Goal: Task Accomplishment & Management: Manage account settings

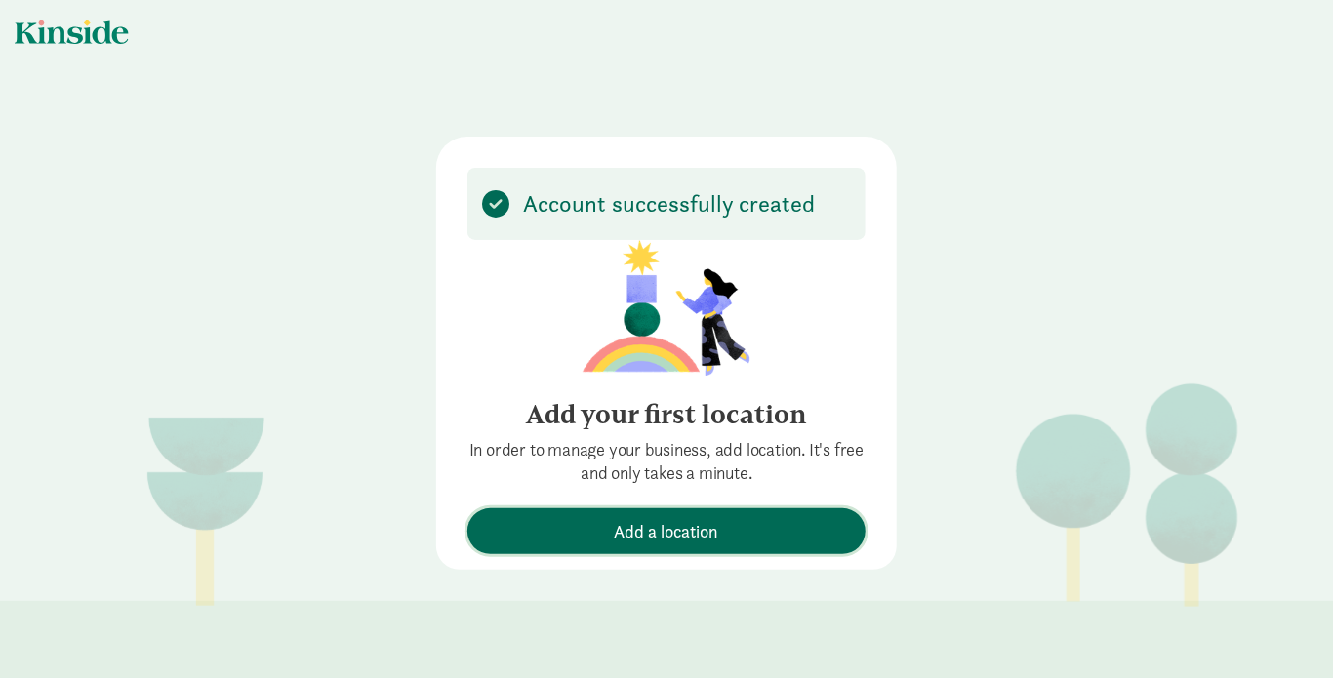
click at [765, 536] on span "Add a location" at bounding box center [666, 531] width 379 height 26
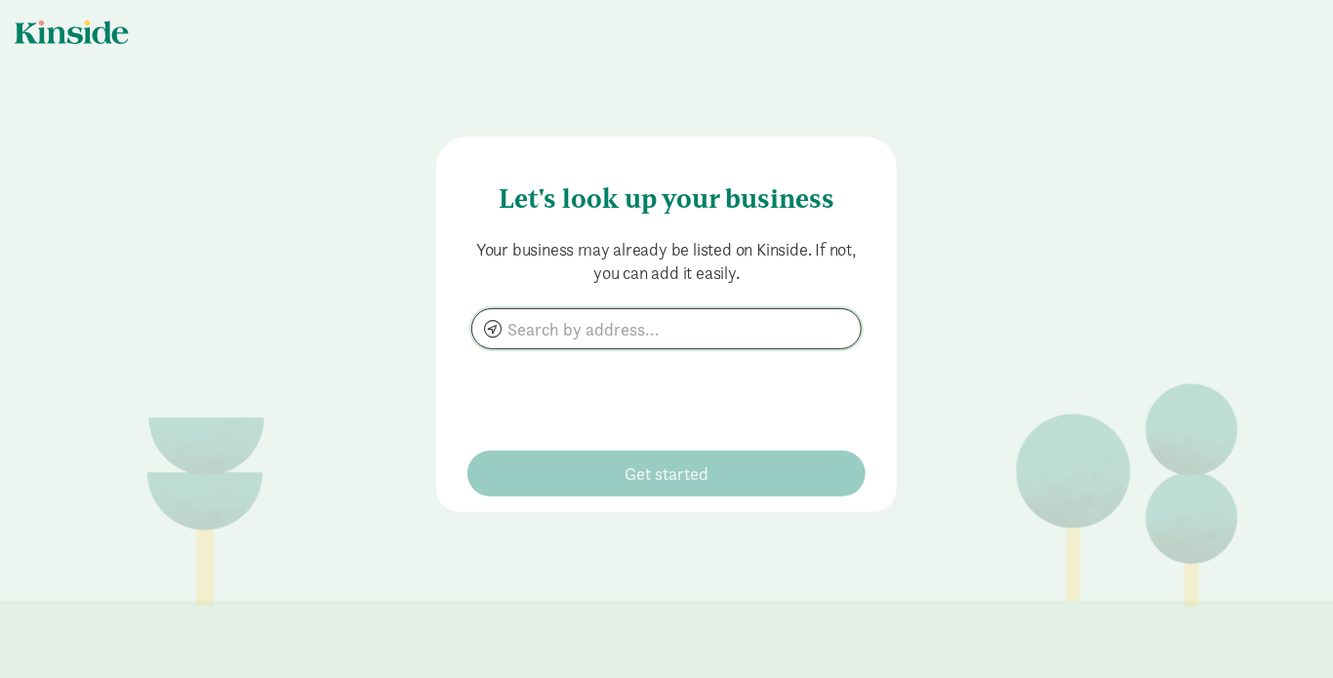
click at [595, 330] on input at bounding box center [666, 328] width 388 height 39
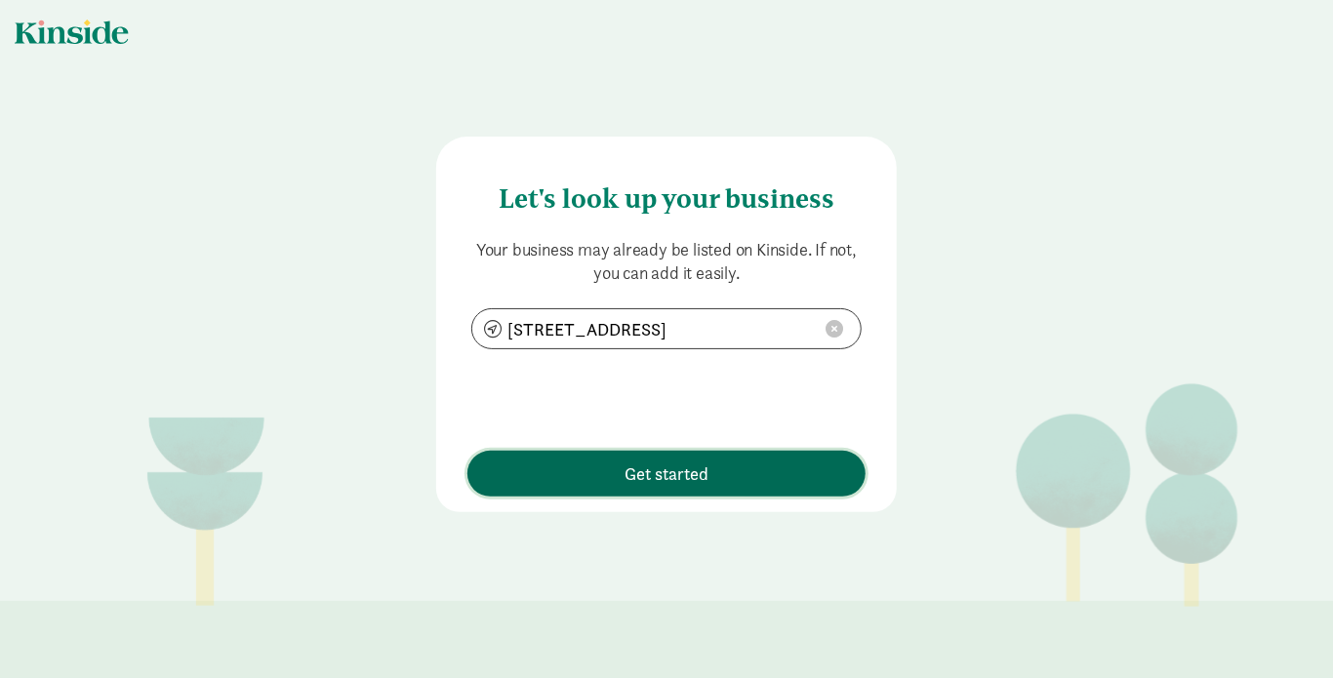
click at [710, 474] on span "Get started" at bounding box center [666, 474] width 379 height 26
type input "106 N 35th St, Seattle, WA 98103"
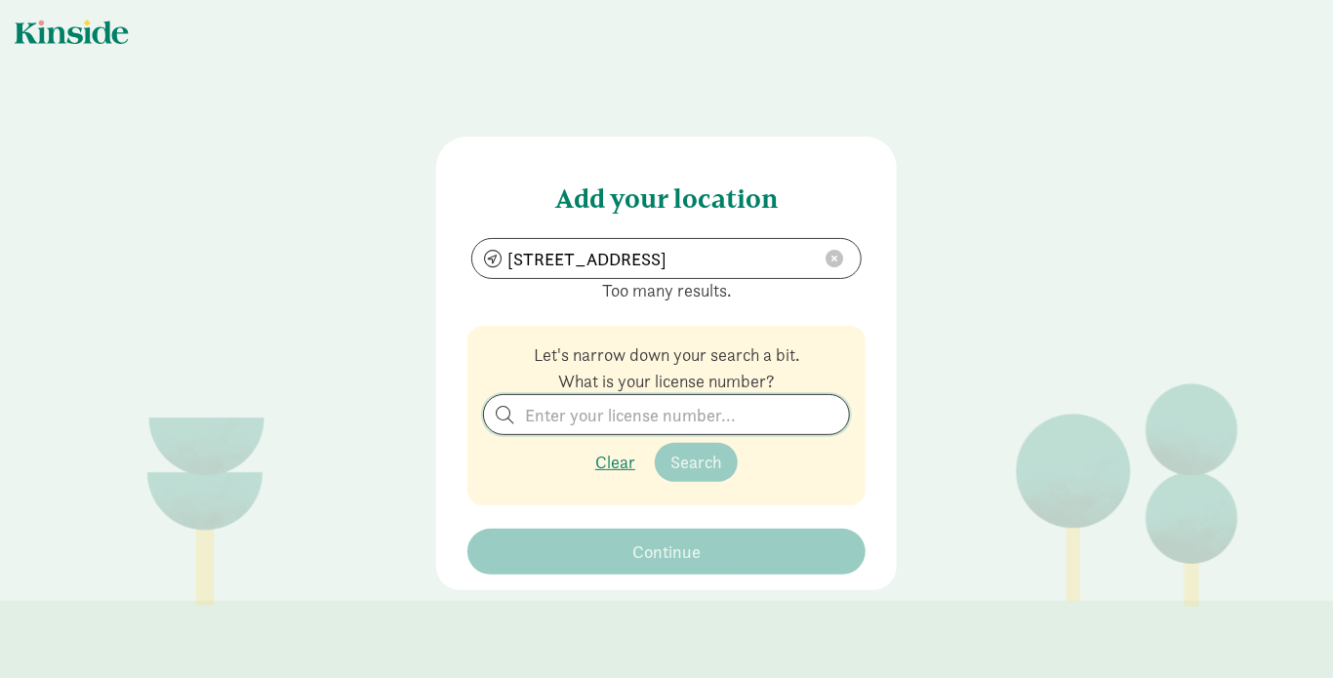
click at [627, 409] on input "search" at bounding box center [666, 414] width 365 height 39
type input "1"
click at [698, 464] on span "Search" at bounding box center [697, 462] width 52 height 23
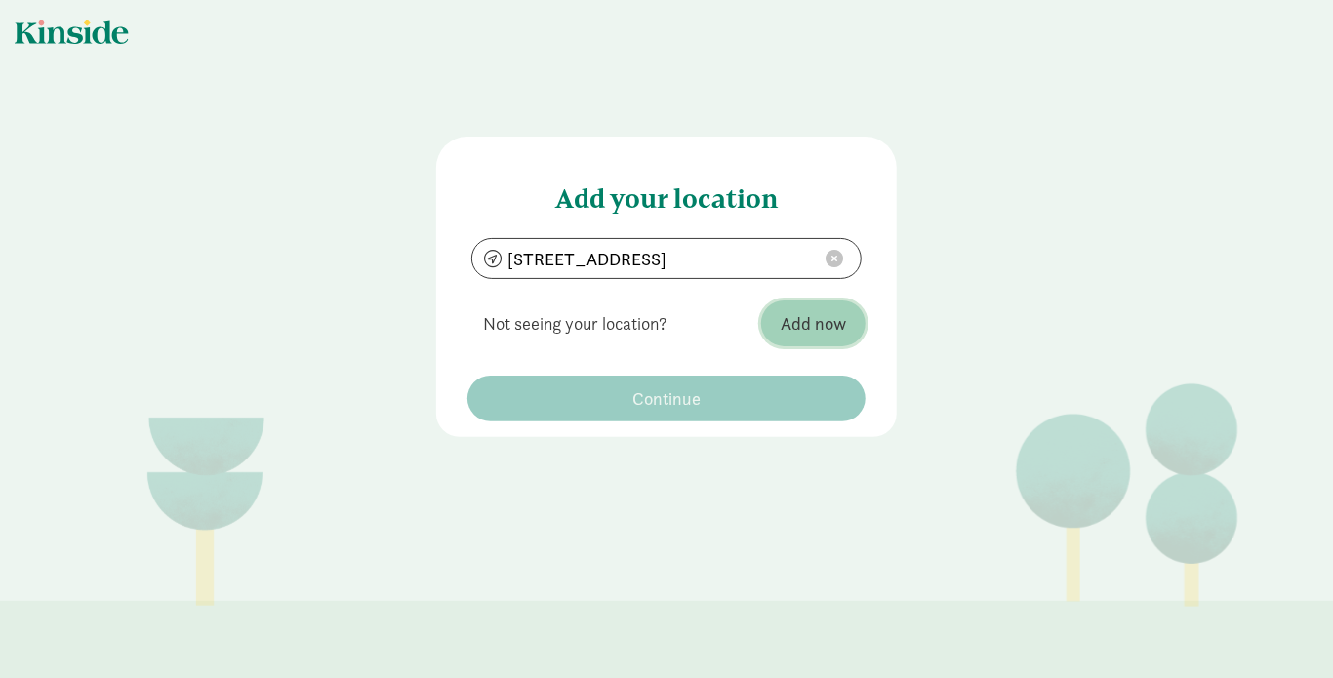
click at [786, 324] on span "Add now" at bounding box center [813, 323] width 65 height 26
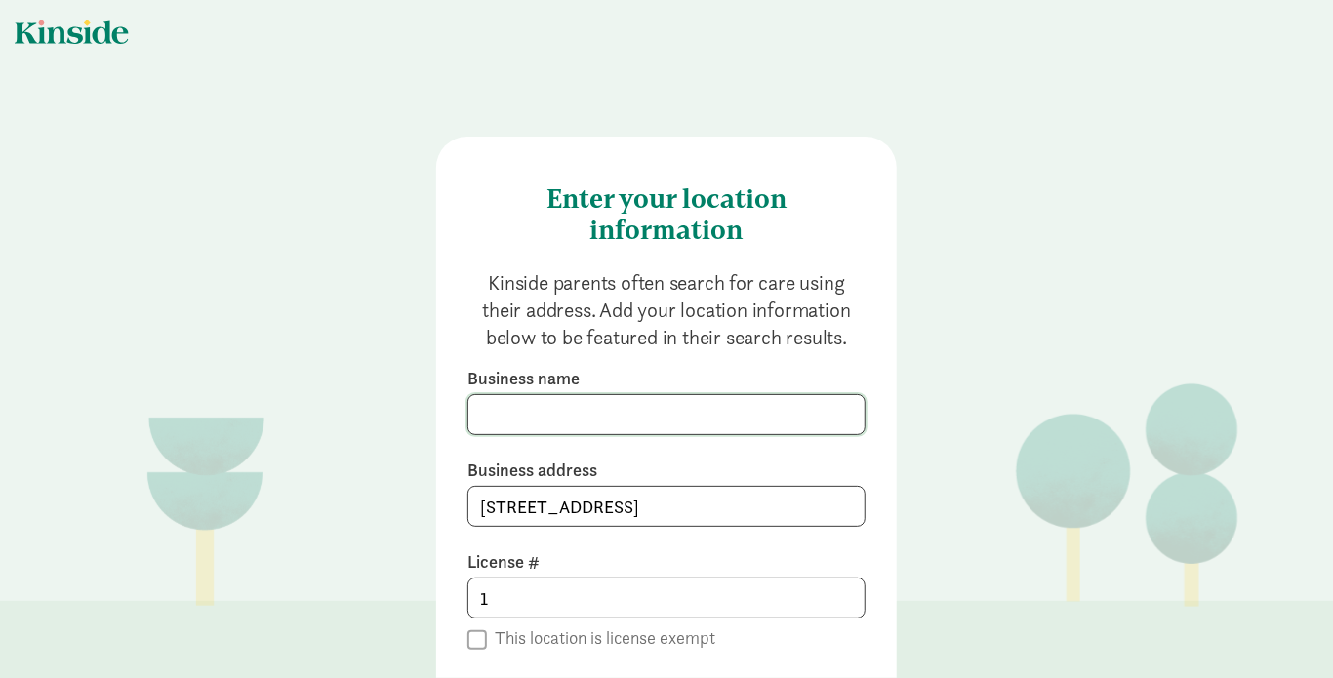
click at [773, 407] on input at bounding box center [667, 414] width 396 height 39
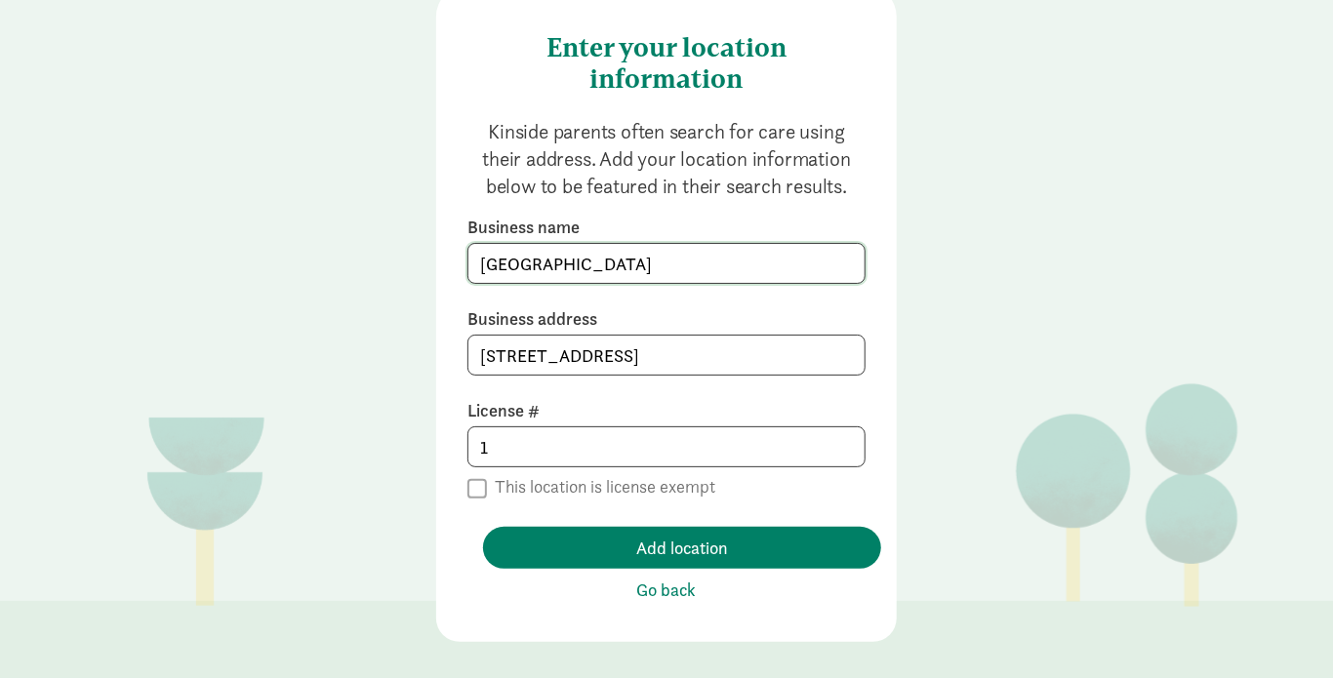
scroll to position [152, 0]
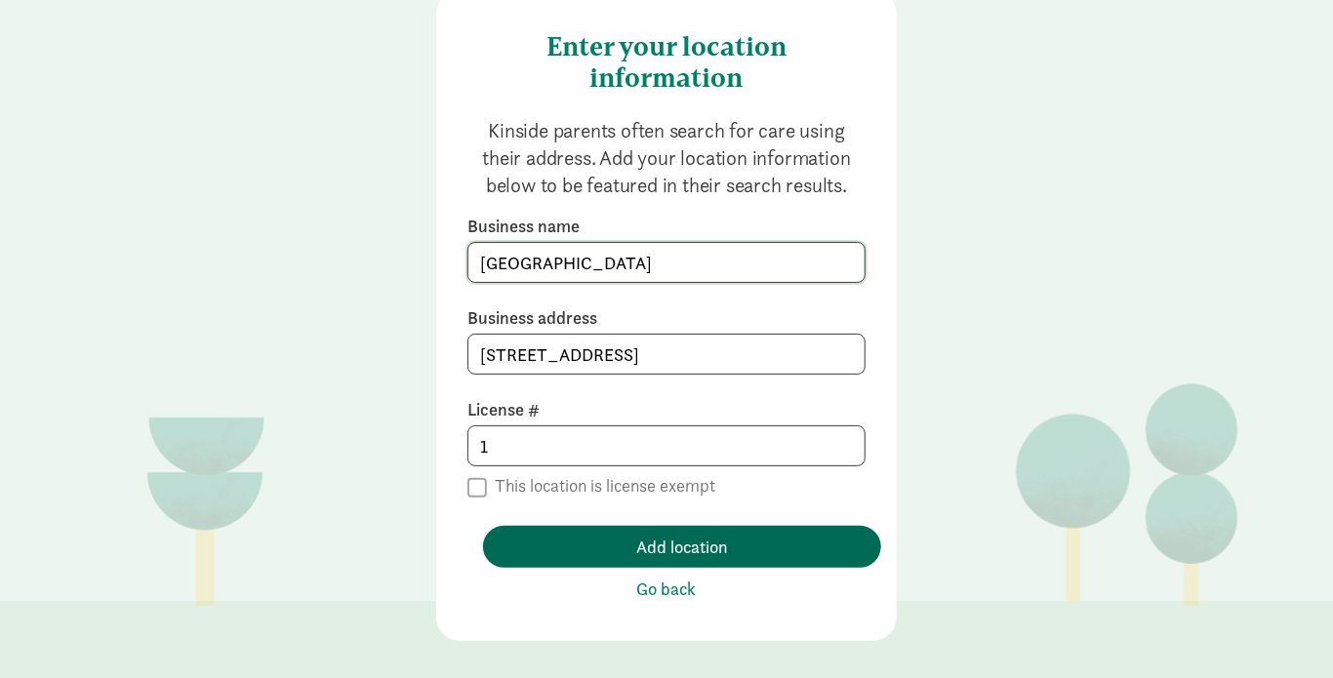
type input "Moai School"
click at [644, 547] on span "Add location" at bounding box center [682, 547] width 92 height 26
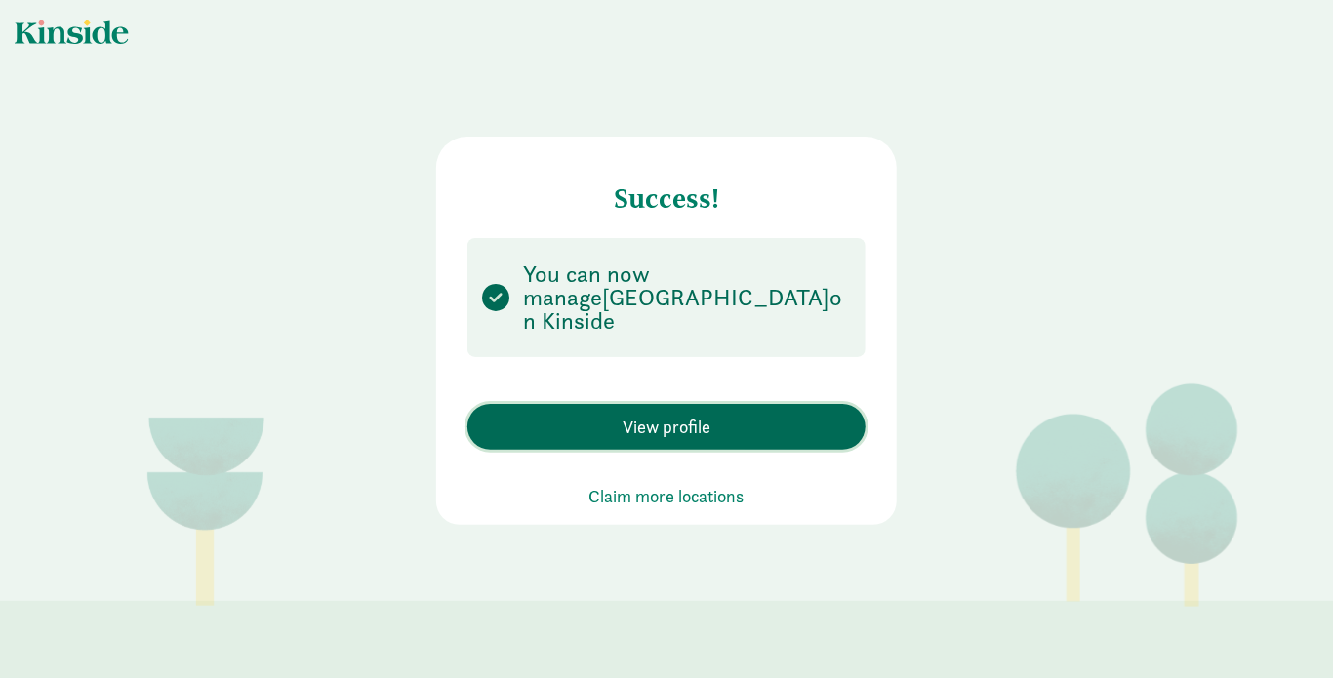
click at [640, 417] on button "View profile" at bounding box center [667, 427] width 398 height 46
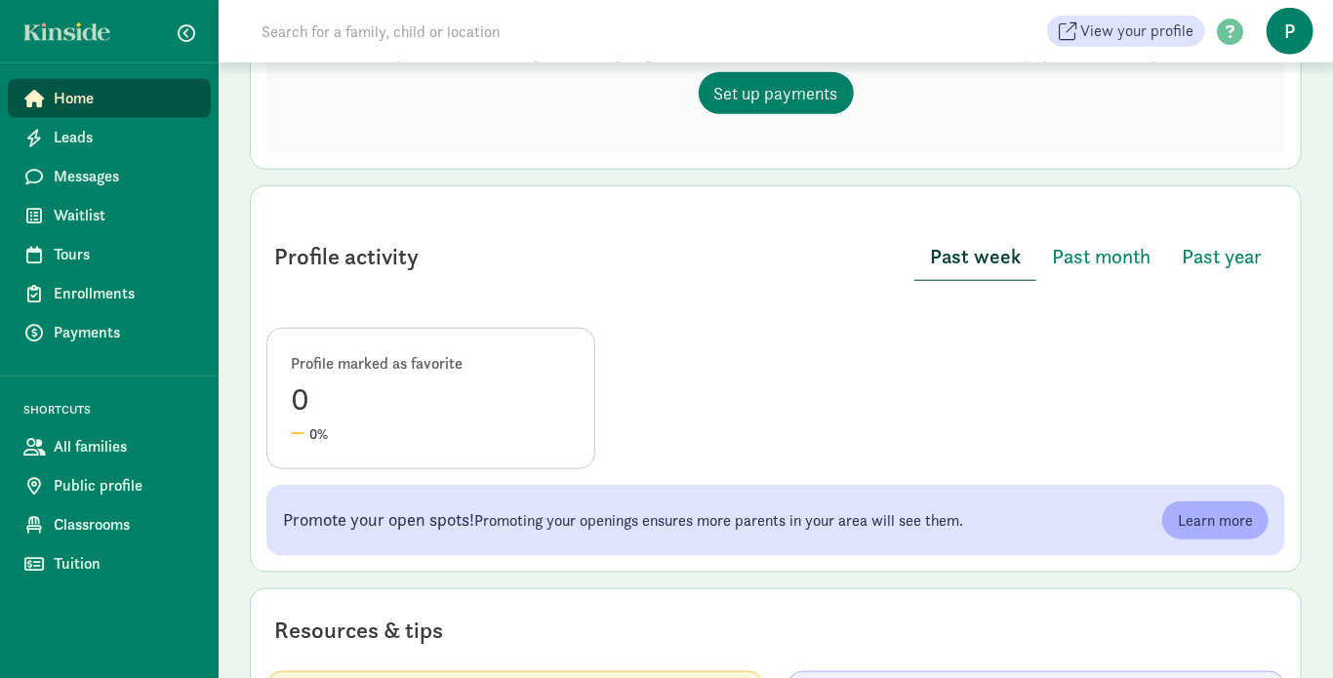
scroll to position [567, 0]
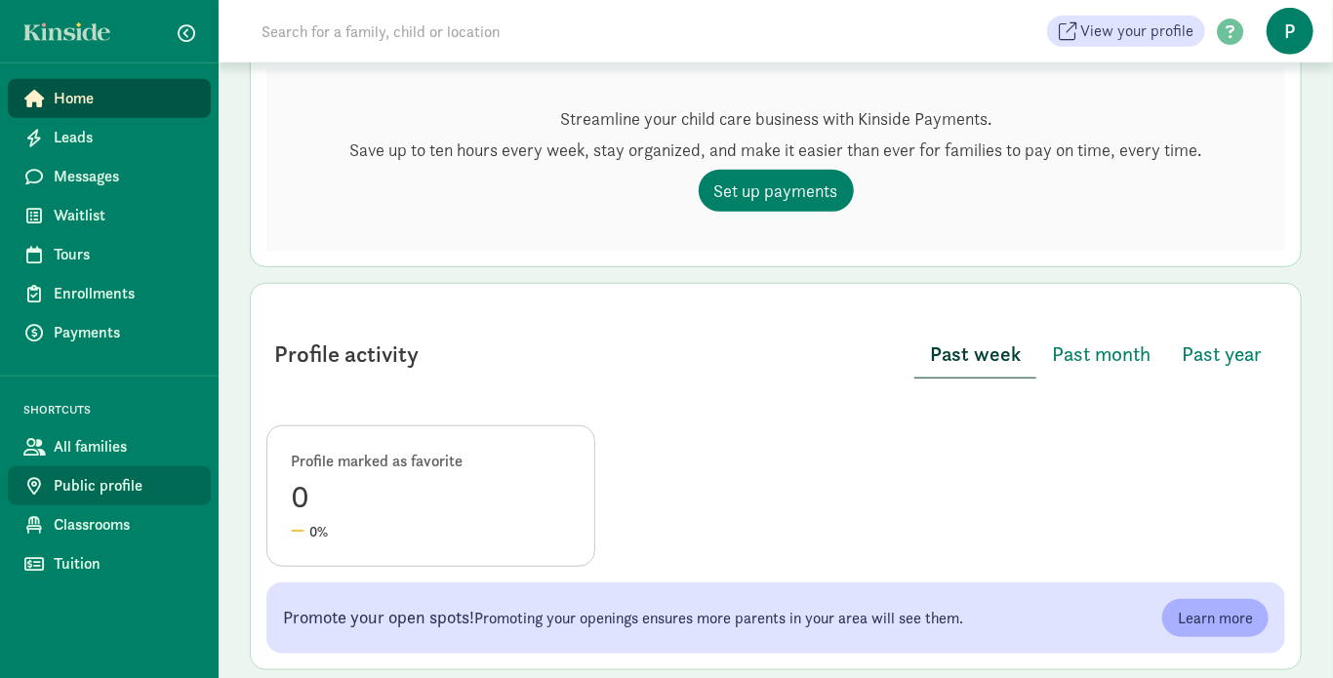
click at [110, 493] on span "Public profile" at bounding box center [125, 485] width 142 height 23
click at [113, 485] on span "Public profile" at bounding box center [125, 485] width 142 height 23
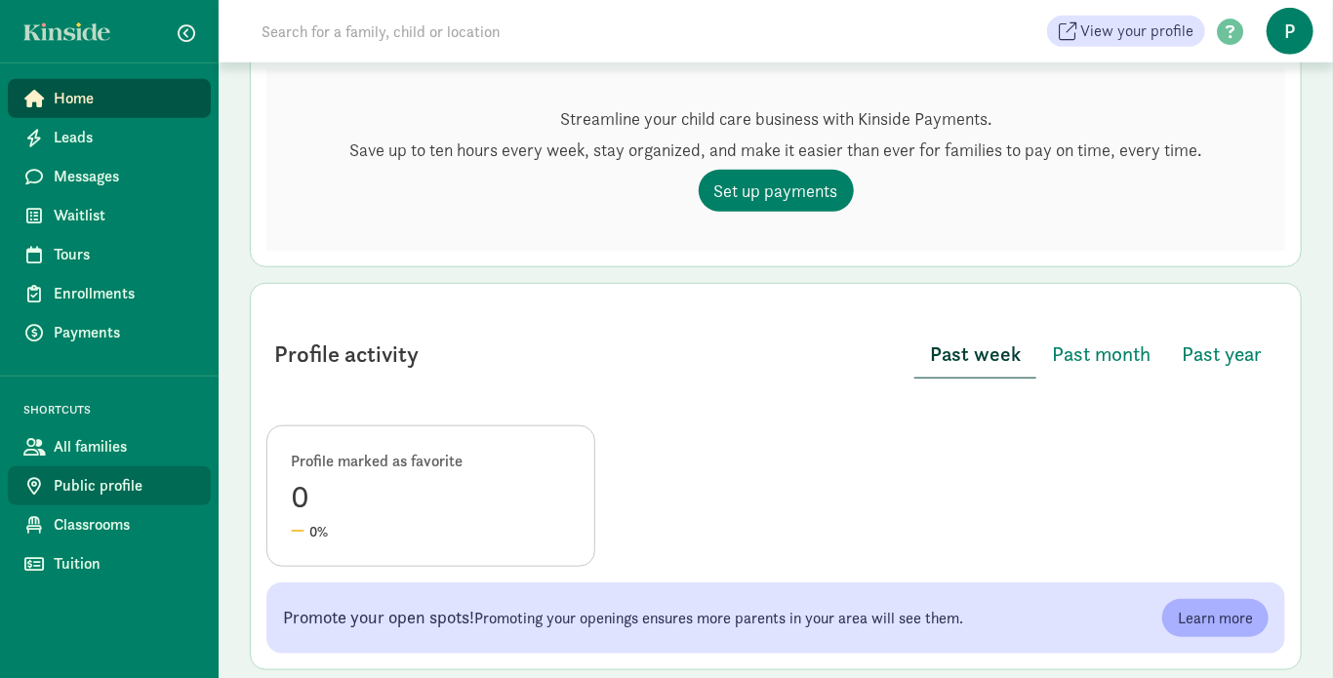
click at [113, 485] on span "Public profile" at bounding box center [125, 485] width 142 height 23
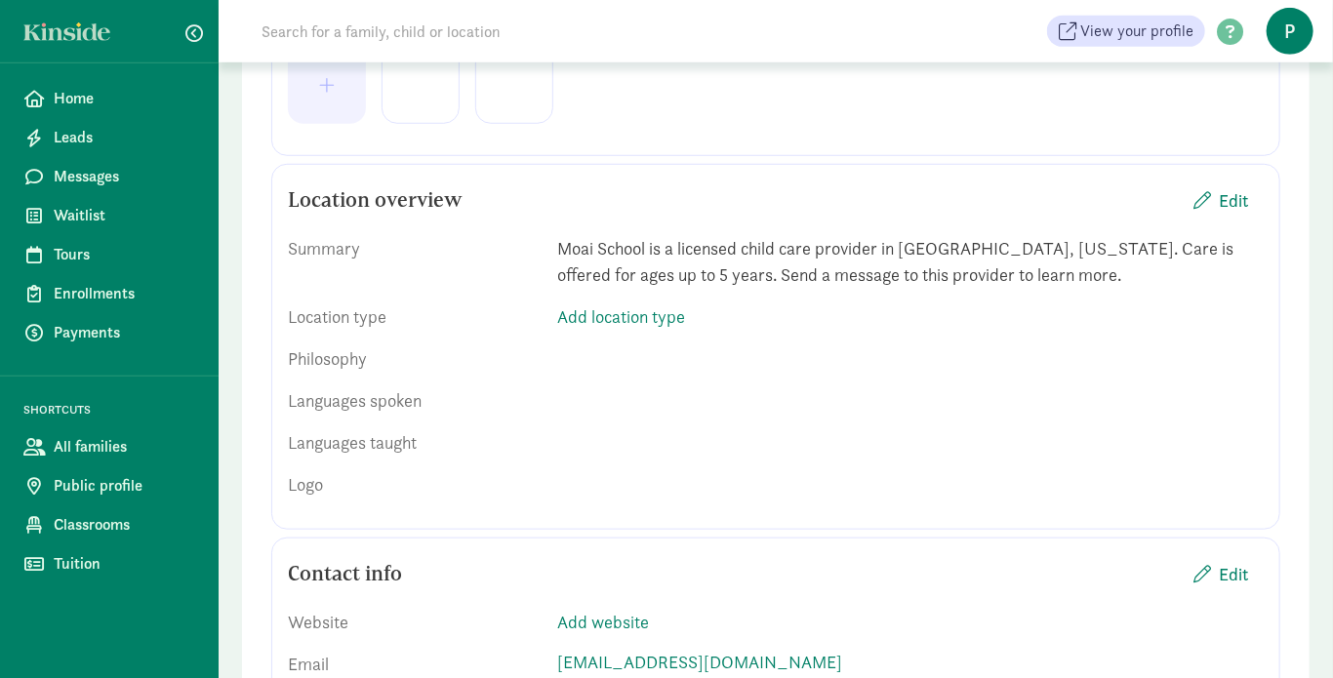
scroll to position [672, 0]
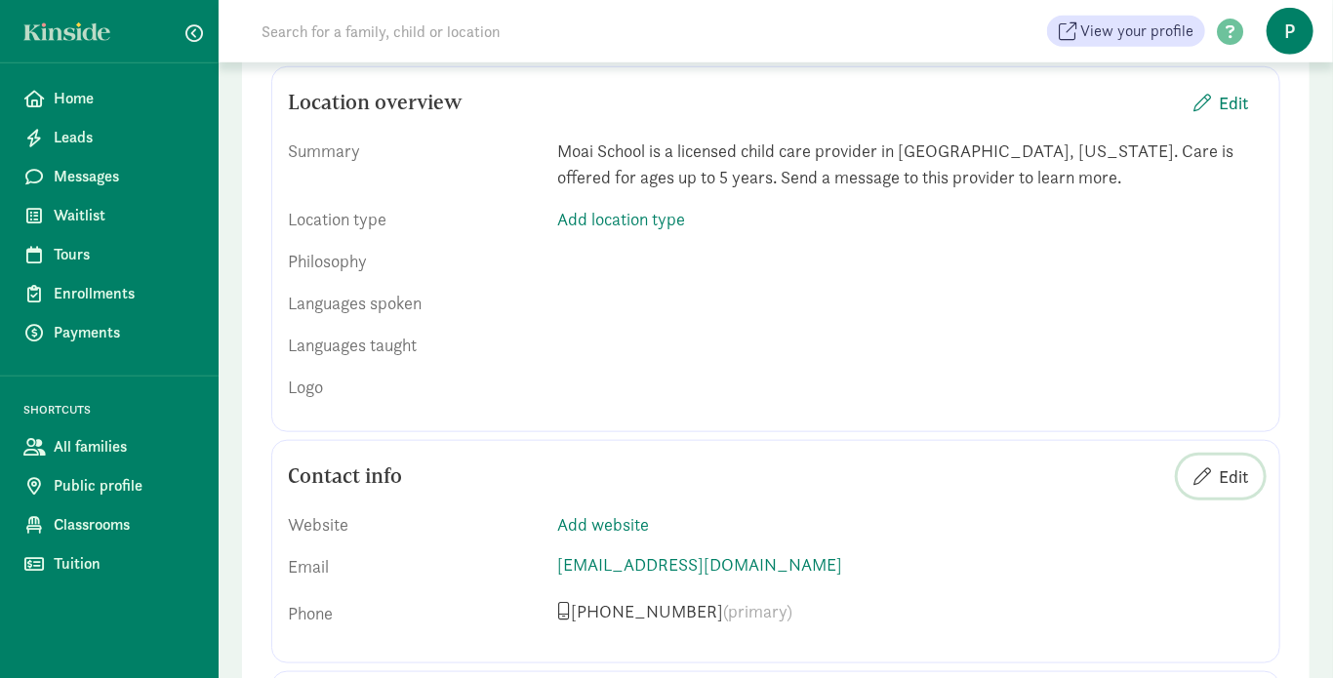
click at [1196, 470] on span "button" at bounding box center [1203, 477] width 18 height 18
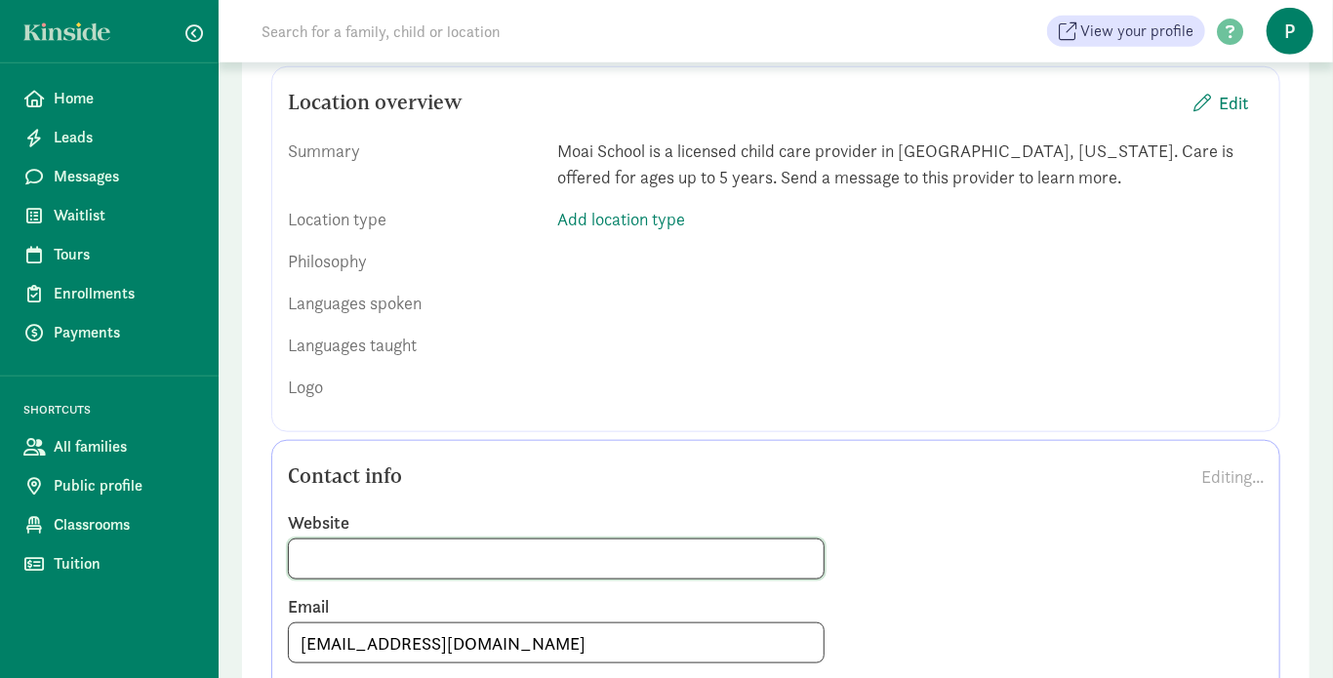
click at [639, 575] on input at bounding box center [556, 559] width 535 height 39
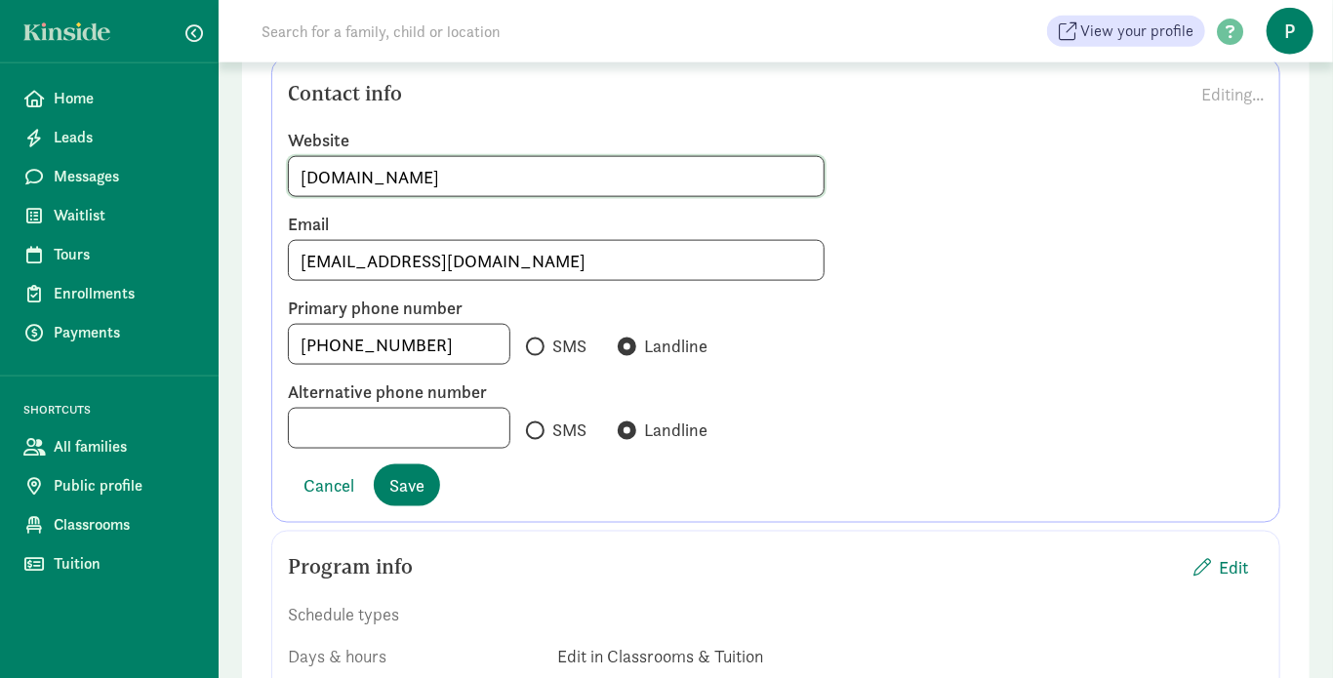
scroll to position [1062, 0]
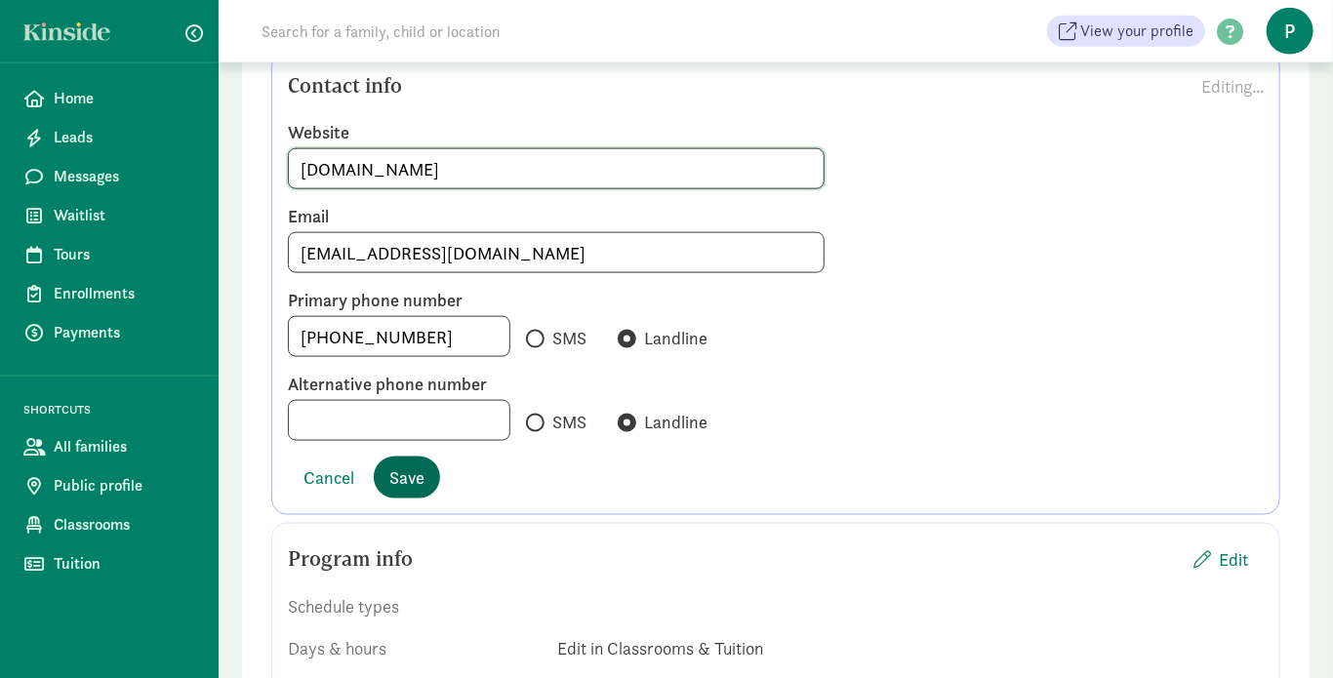
type input "www.moaischool.com"
click at [409, 479] on span "Save" at bounding box center [406, 478] width 35 height 26
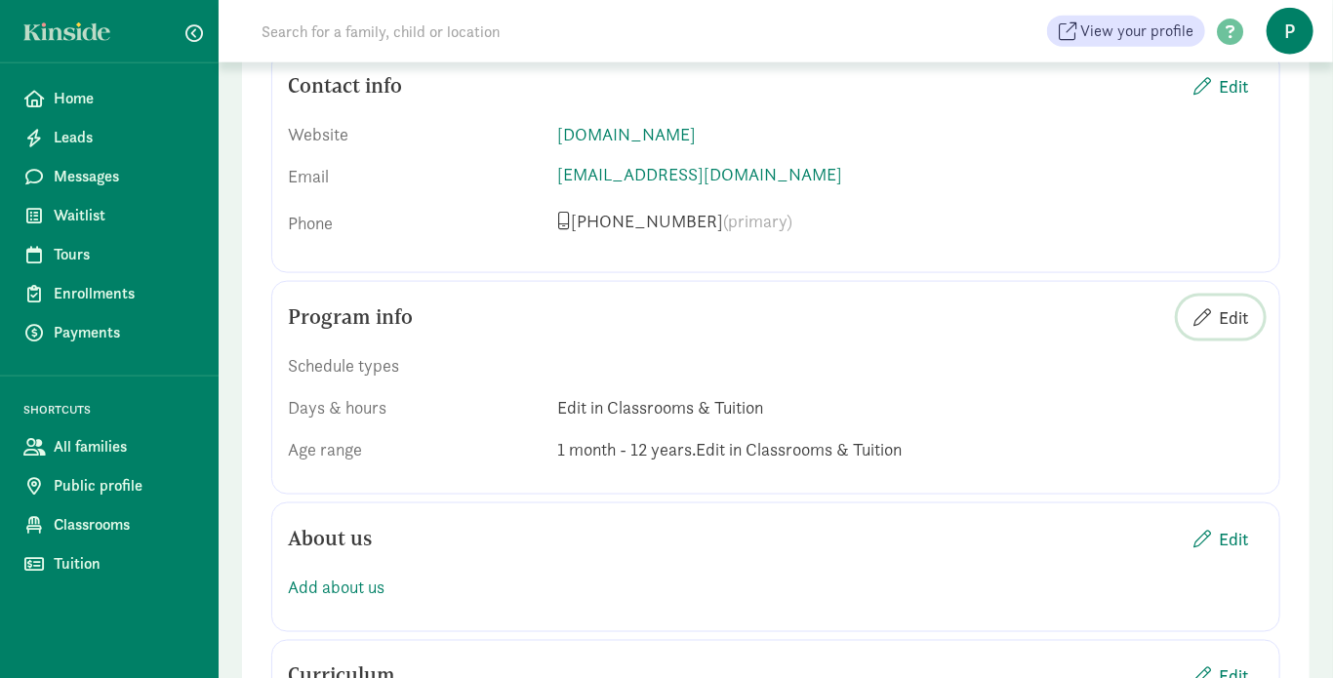
click at [1199, 319] on span "button" at bounding box center [1203, 317] width 18 height 18
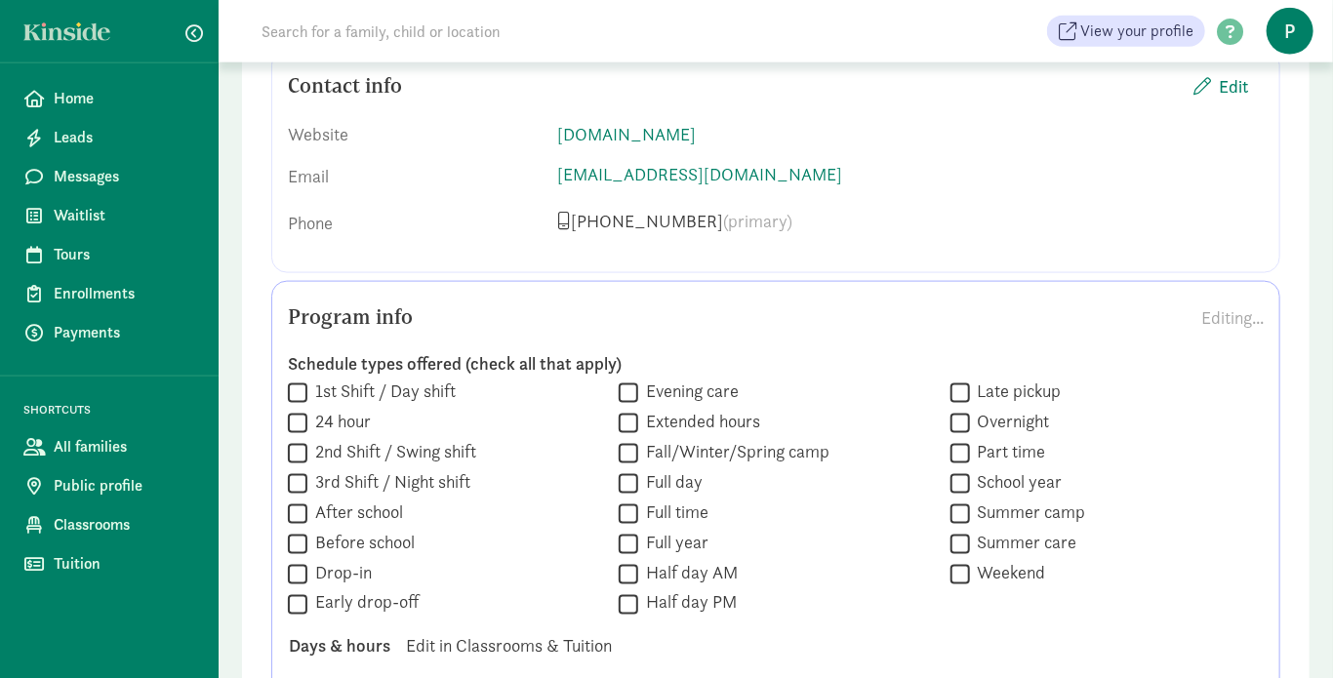
click at [632, 477] on input "Full day" at bounding box center [629, 483] width 20 height 26
checkbox input "true"
click at [631, 504] on input "Full time" at bounding box center [629, 514] width 20 height 26
checkbox input "true"
click at [631, 538] on input "Full year" at bounding box center [629, 544] width 20 height 26
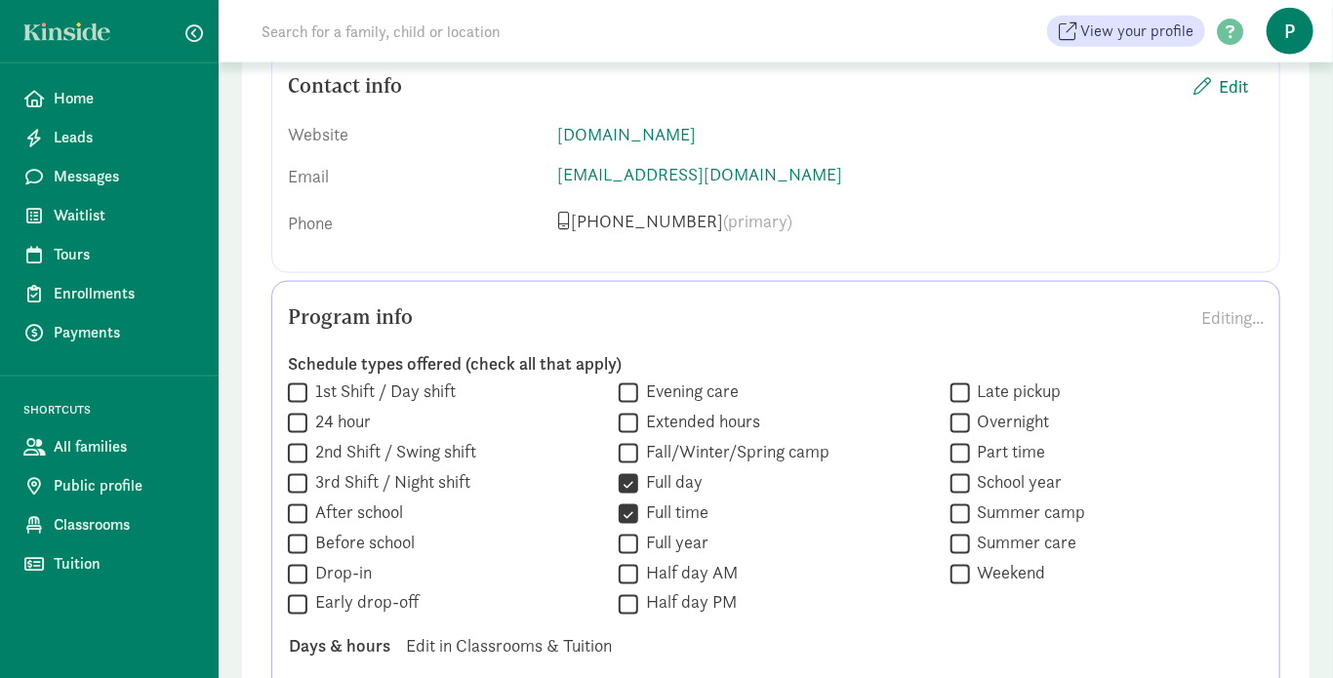
checkbox input "true"
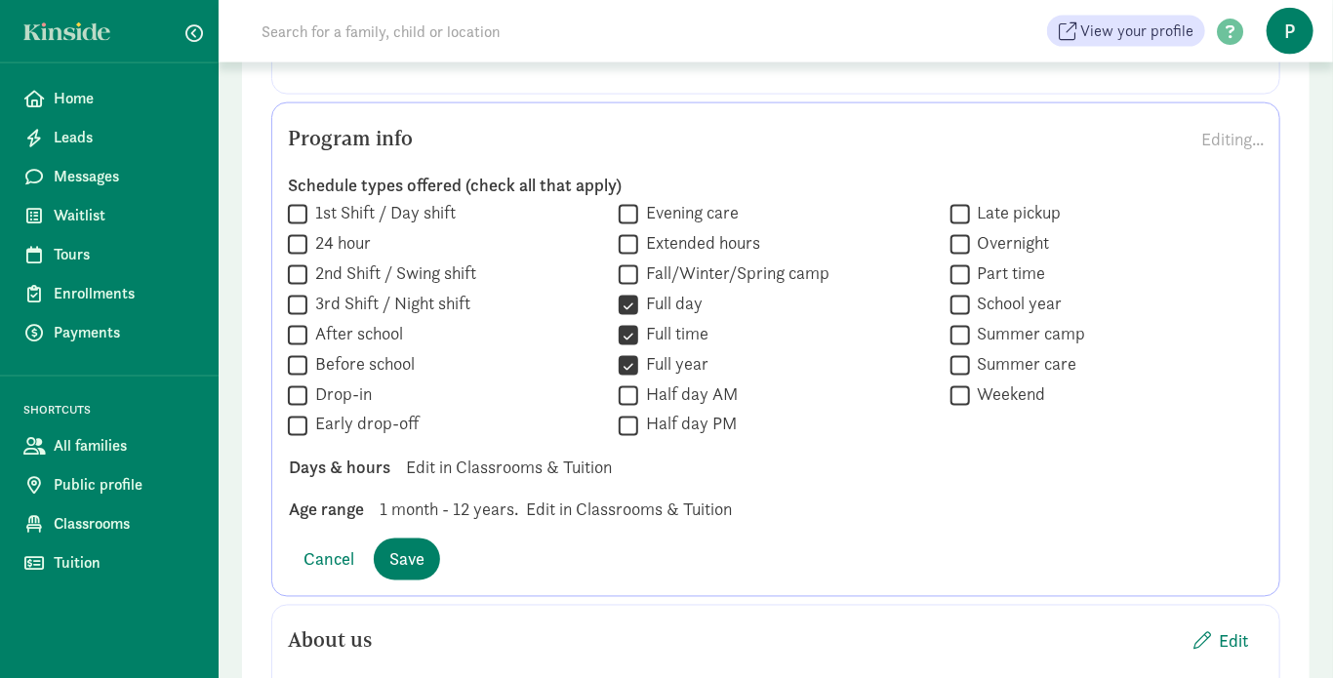
scroll to position [1257, 0]
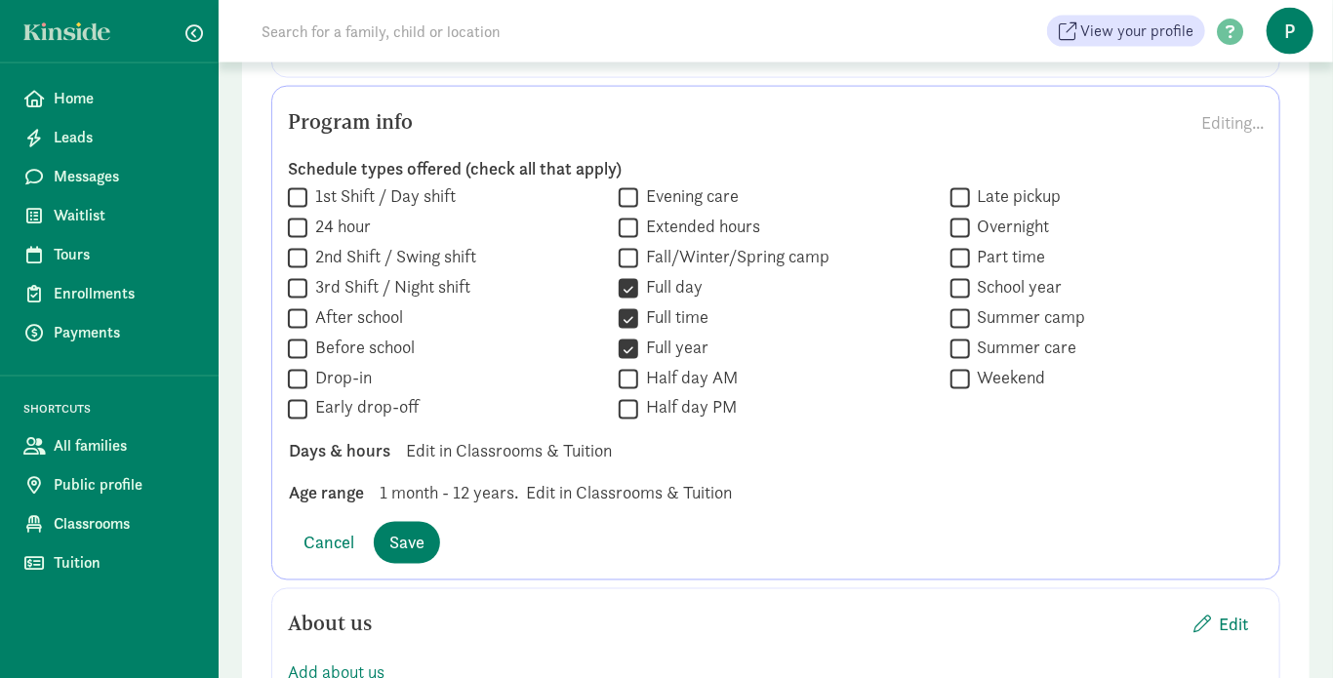
click at [963, 285] on input "School year" at bounding box center [961, 288] width 20 height 26
checkbox input "true"
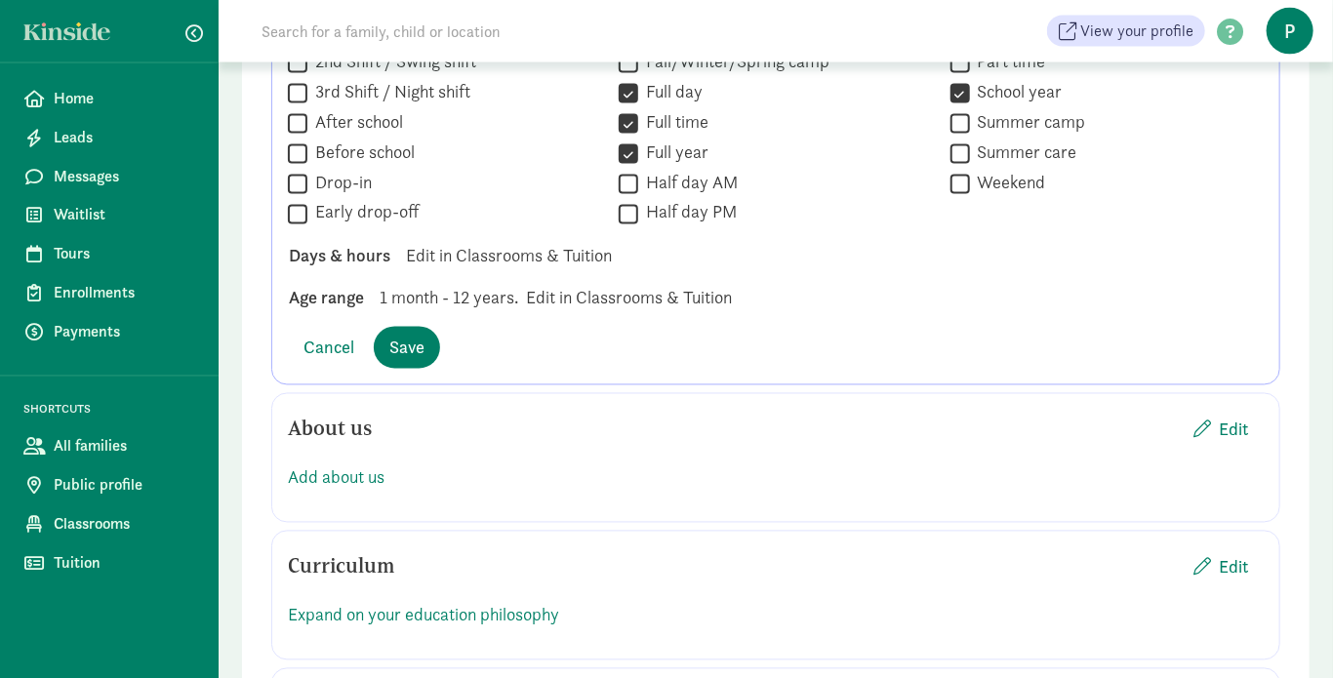
click at [343, 303] on div "Age range" at bounding box center [326, 298] width 75 height 26
click at [387, 302] on span "1 month - 12 years." at bounding box center [449, 298] width 139 height 26
click at [423, 296] on span "1 month - 12 years." at bounding box center [449, 298] width 139 height 26
click at [400, 345] on span "Save" at bounding box center [406, 348] width 35 height 26
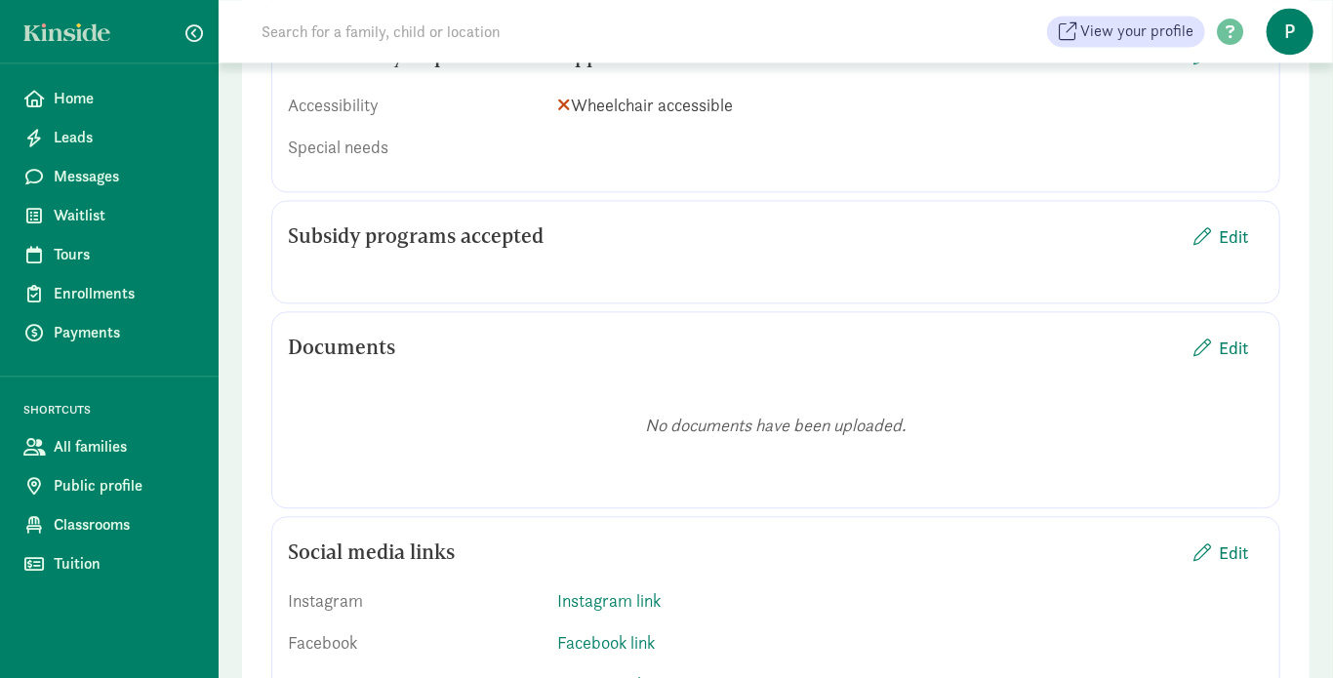
scroll to position [1745, 0]
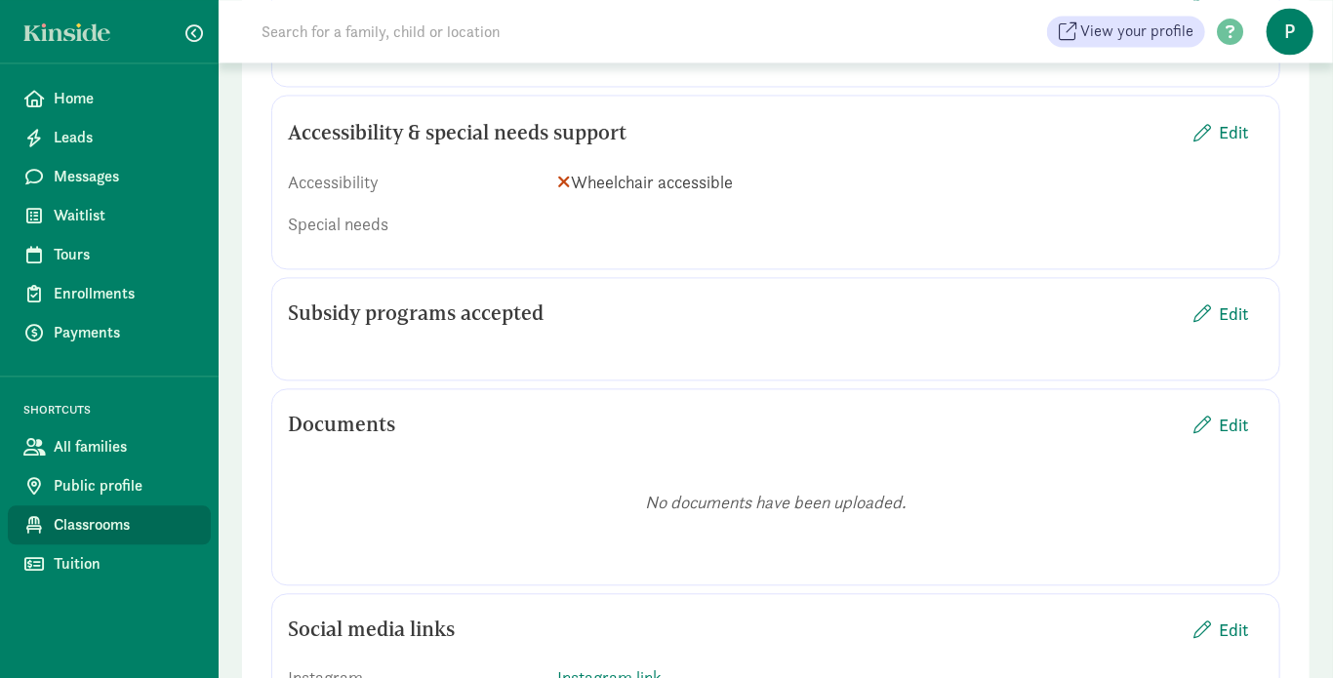
click at [111, 524] on span "Classrooms" at bounding box center [125, 524] width 142 height 23
